Goal: Task Accomplishment & Management: Use online tool/utility

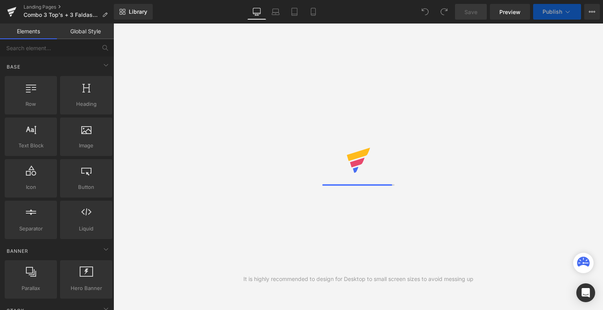
click at [312, 15] on icon at bounding box center [313, 12] width 8 height 8
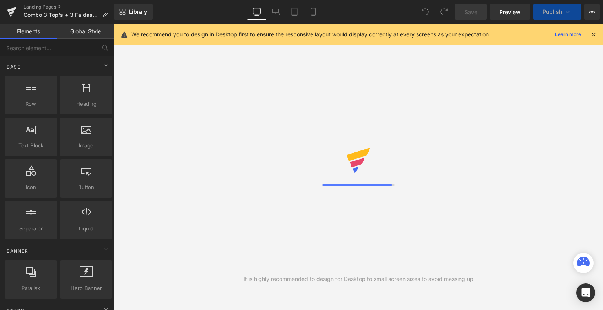
click at [312, 15] on icon at bounding box center [313, 12] width 8 height 8
click at [595, 36] on icon at bounding box center [593, 34] width 7 height 7
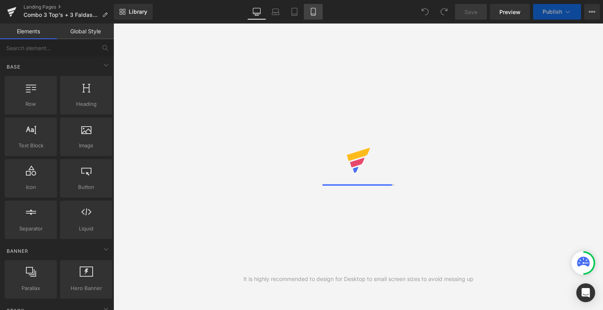
click at [316, 18] on link "Mobile" at bounding box center [313, 12] width 19 height 16
click at [313, 6] on link "Mobile" at bounding box center [313, 12] width 19 height 16
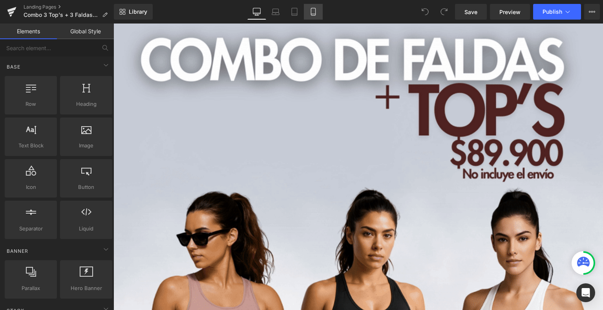
click at [316, 10] on icon at bounding box center [313, 12] width 8 height 8
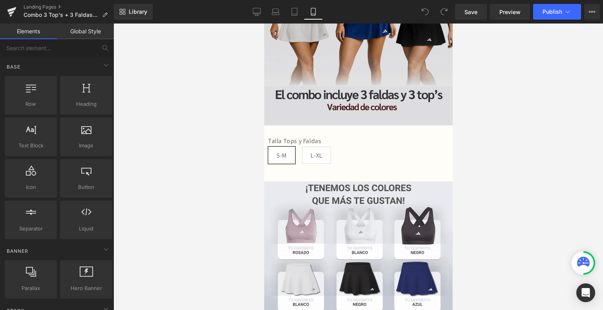
scroll to position [162, 0]
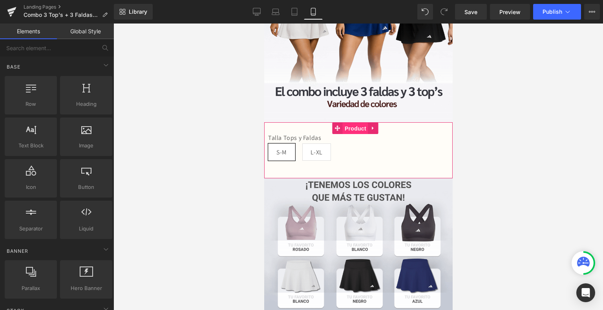
click at [351, 123] on span "Product" at bounding box center [355, 129] width 26 height 12
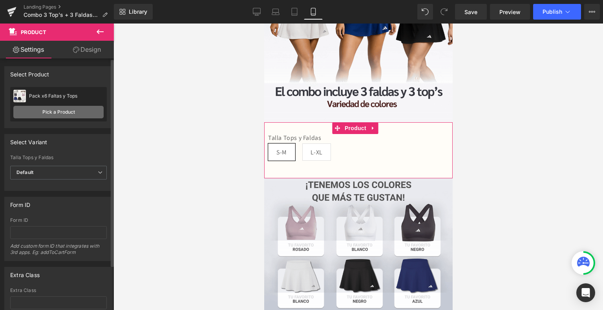
click at [69, 110] on link "Pick a Product" at bounding box center [58, 112] width 90 height 13
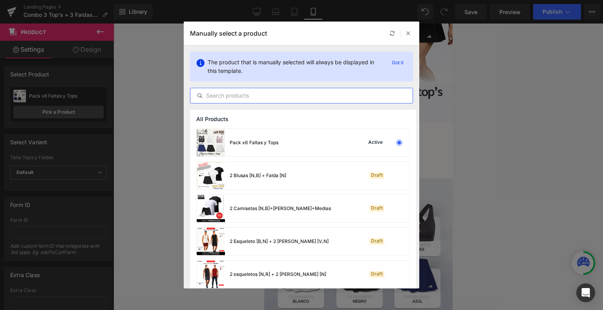
click at [265, 95] on input "text" at bounding box center [301, 95] width 222 height 9
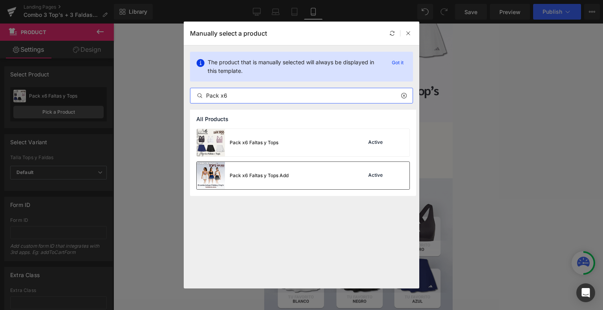
type input "Pack x6"
click at [263, 181] on div "Pack x6 Faltas y Tops Add" at bounding box center [243, 175] width 92 height 27
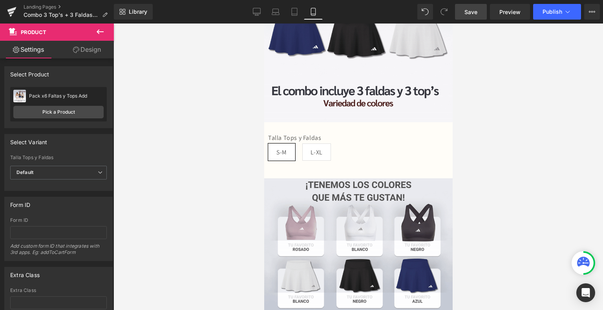
click at [474, 6] on link "Save" at bounding box center [471, 12] width 32 height 16
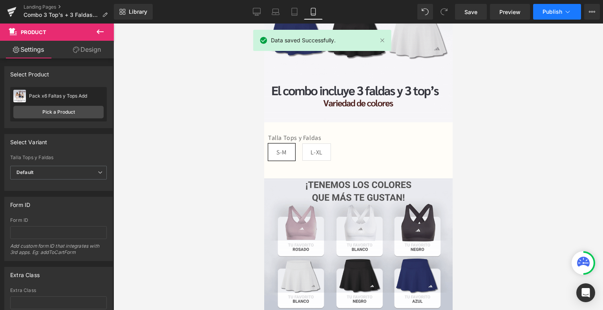
click at [553, 13] on span "Publish" at bounding box center [552, 12] width 20 height 6
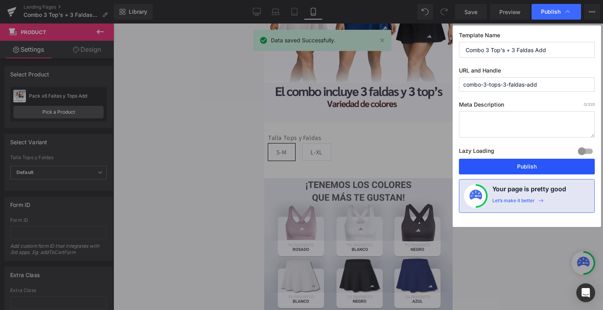
click at [511, 168] on button "Publish" at bounding box center [527, 167] width 136 height 16
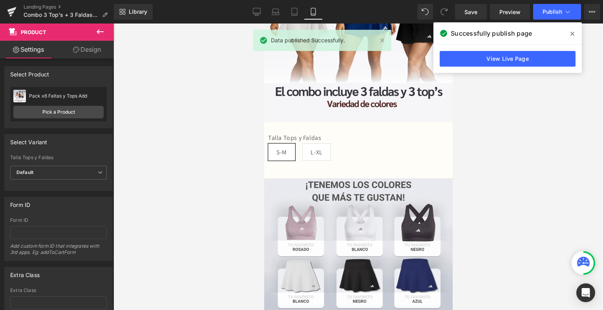
click at [571, 31] on icon at bounding box center [572, 34] width 4 height 6
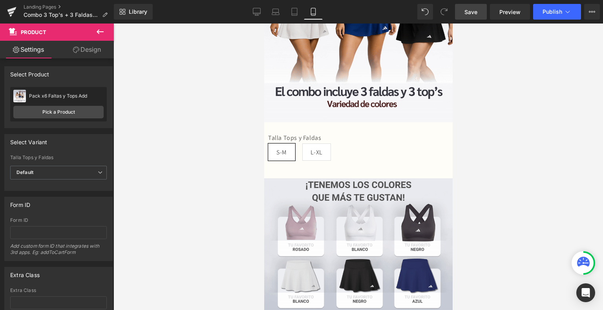
click at [466, 11] on span "Save" at bounding box center [470, 12] width 13 height 8
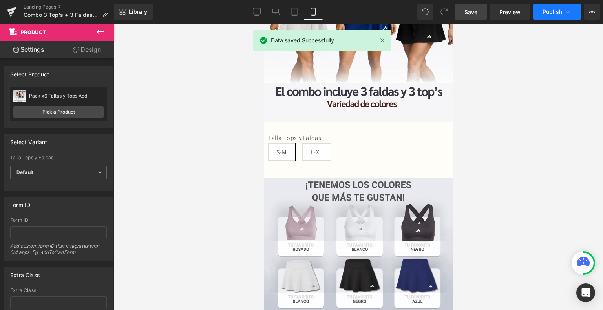
click at [553, 15] on button "Publish" at bounding box center [557, 12] width 48 height 16
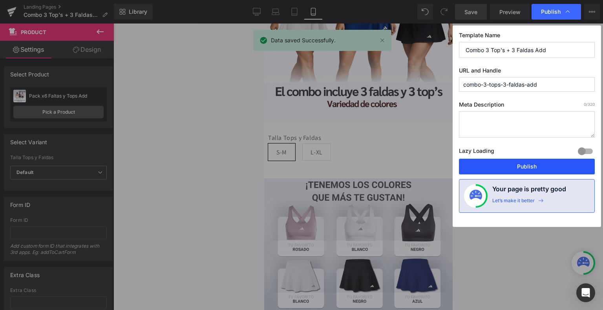
click at [533, 164] on button "Publish" at bounding box center [527, 167] width 136 height 16
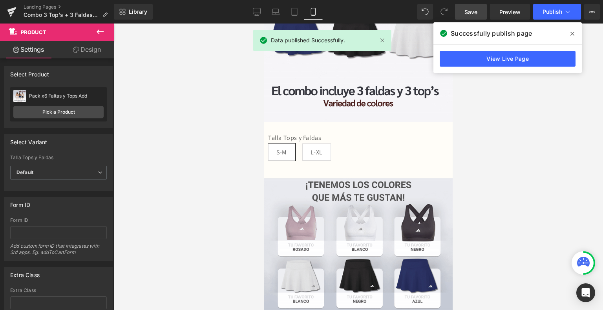
click at [574, 33] on span at bounding box center [572, 33] width 13 height 13
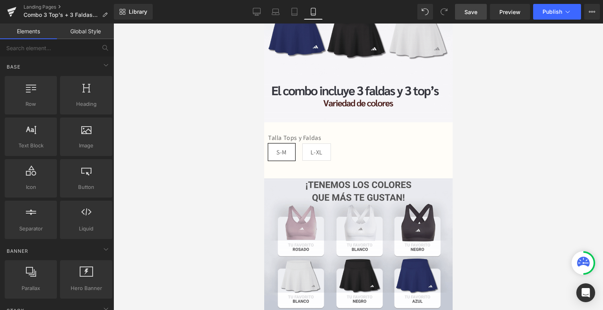
click at [484, 31] on div at bounding box center [357, 167] width 489 height 287
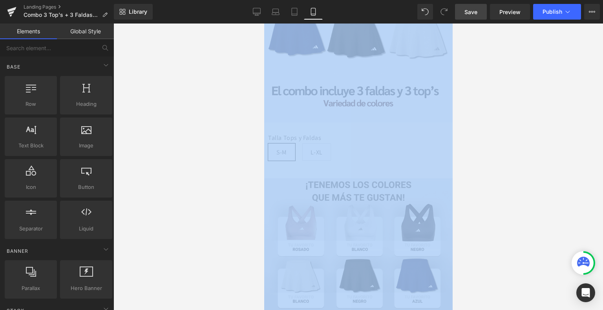
click at [484, 31] on div at bounding box center [357, 167] width 489 height 287
click at [495, 68] on div at bounding box center [357, 167] width 489 height 287
